Goal: Find specific page/section: Find specific page/section

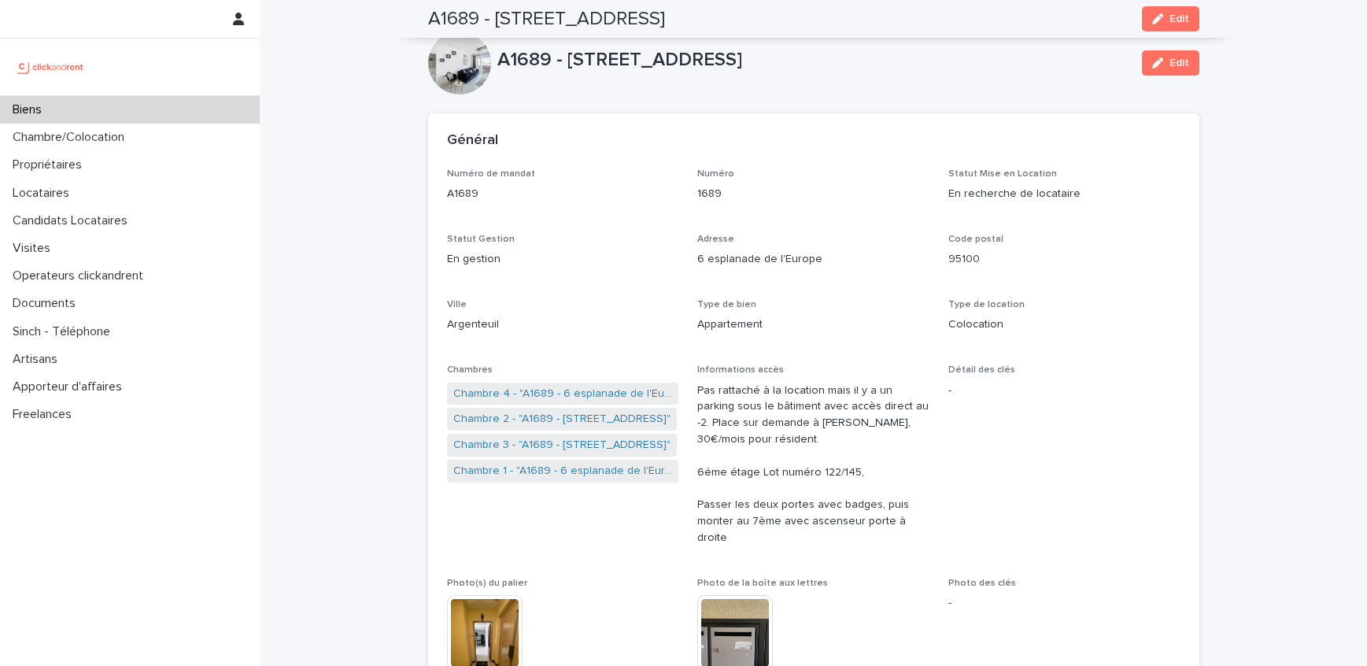
scroll to position [703, 0]
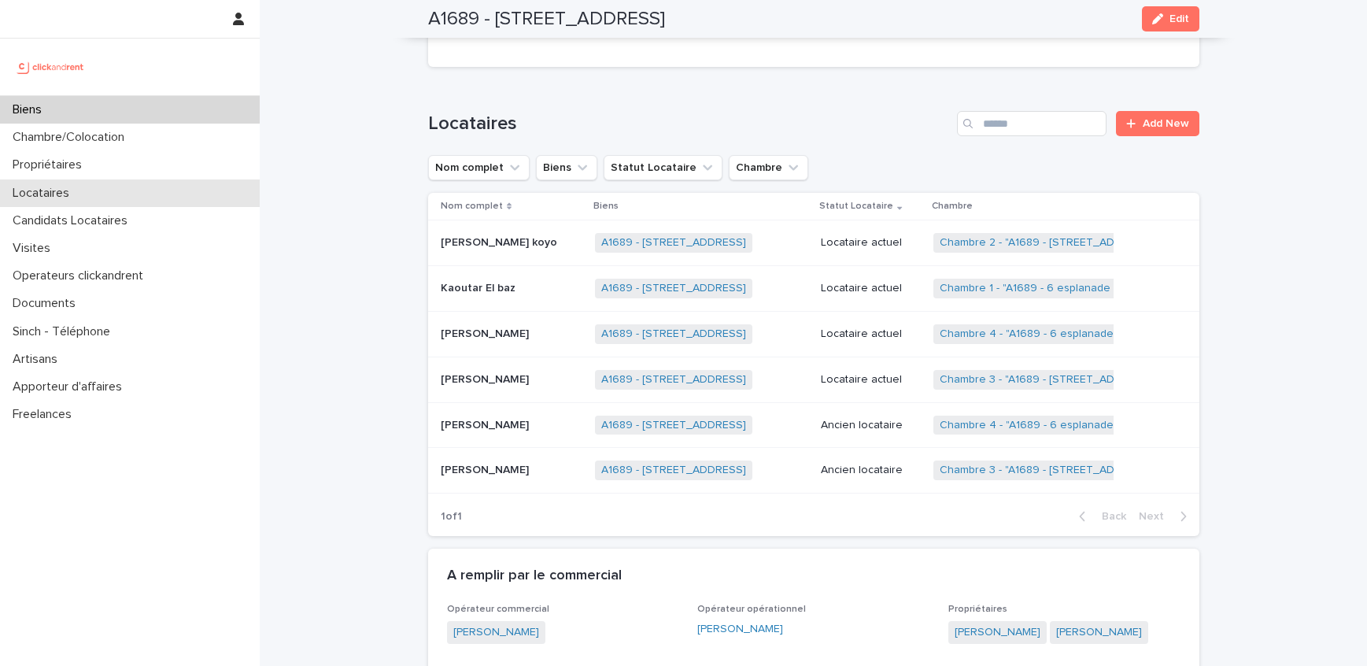
click at [72, 179] on div "Locataires" at bounding box center [130, 193] width 260 height 28
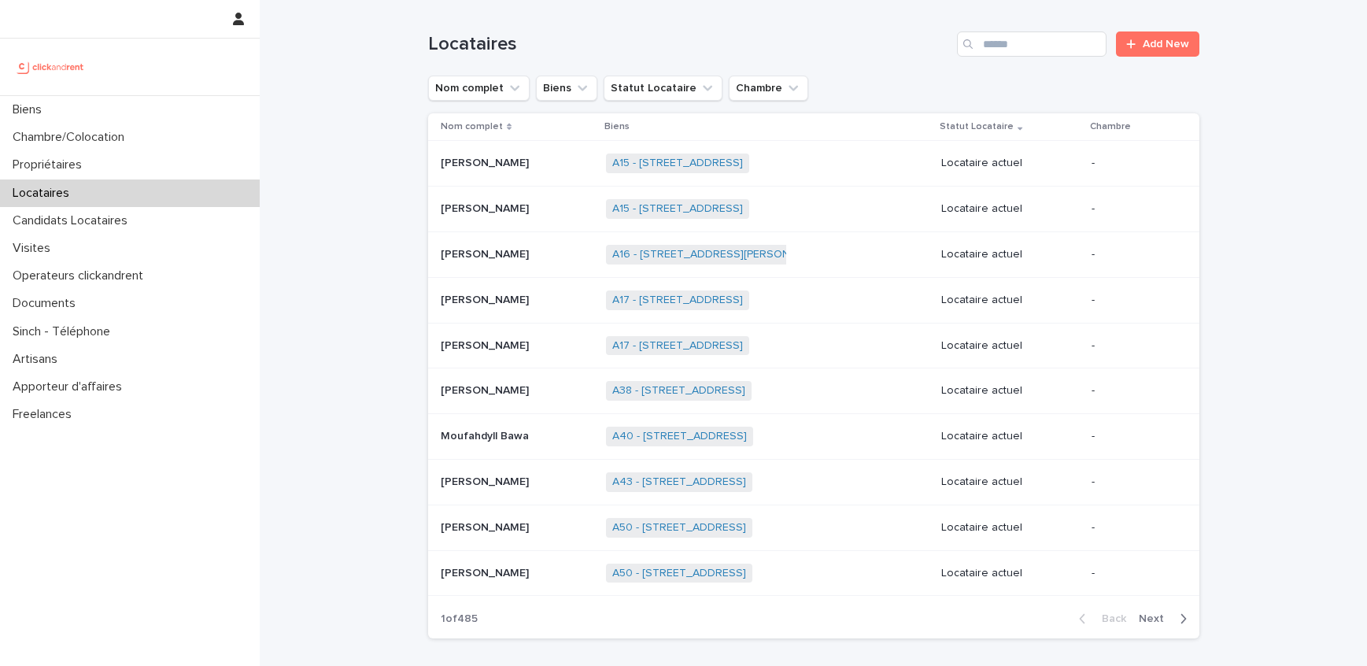
click at [1072, 30] on div "Locataires Add New" at bounding box center [813, 38] width 771 height 76
click at [1061, 41] on input "Search" at bounding box center [1031, 43] width 149 height 25
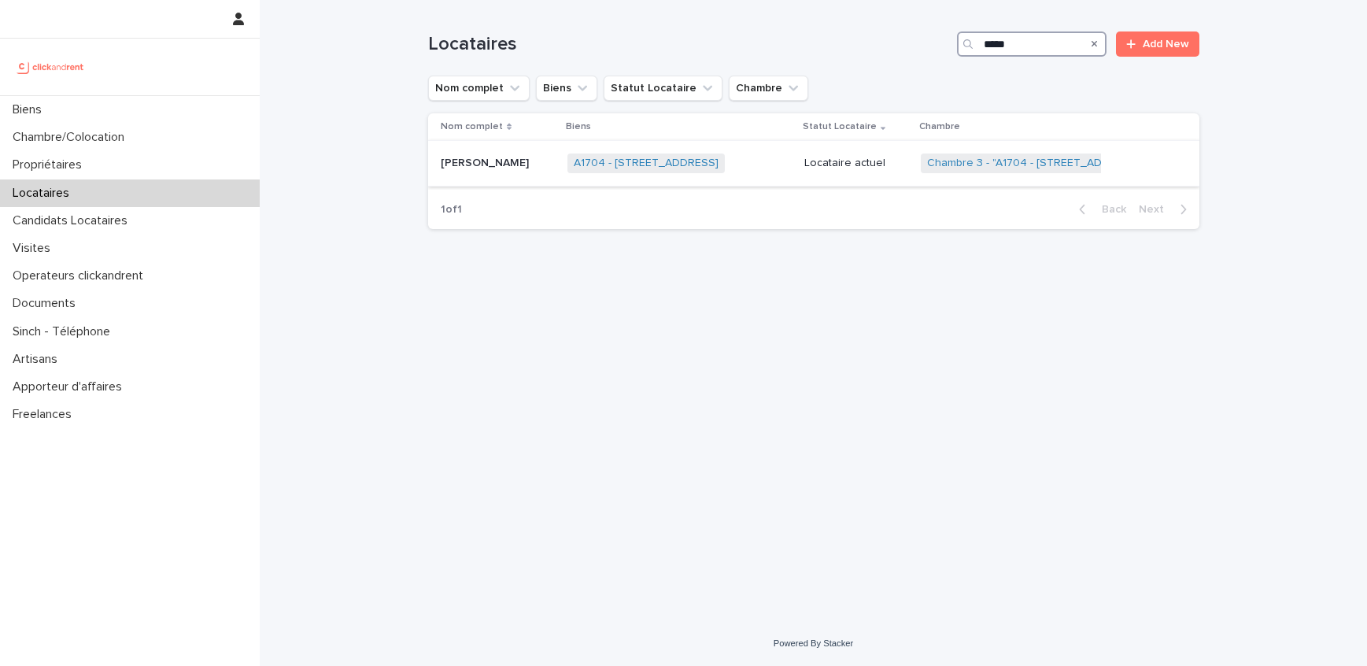
type input "*****"
click at [791, 161] on div "A1704 - [STREET_ADDRESS] + 0" at bounding box center [678, 163] width 223 height 32
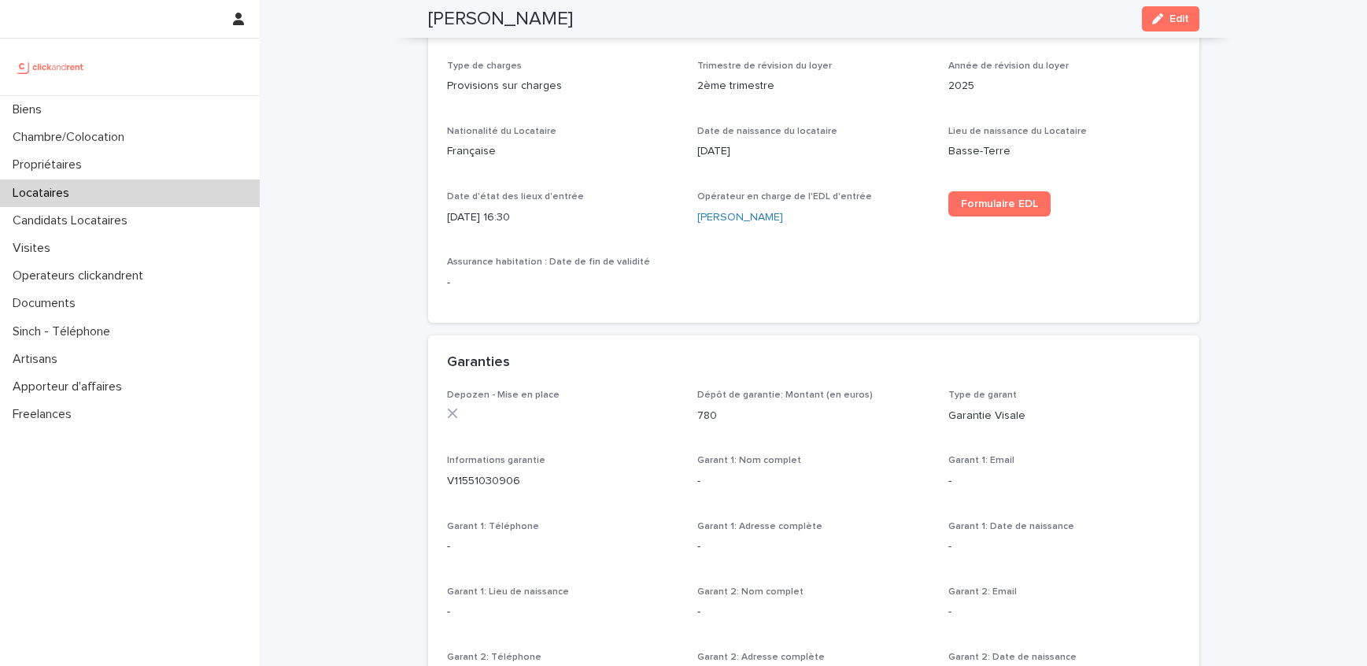
scroll to position [646, 0]
